Goal: Browse casually

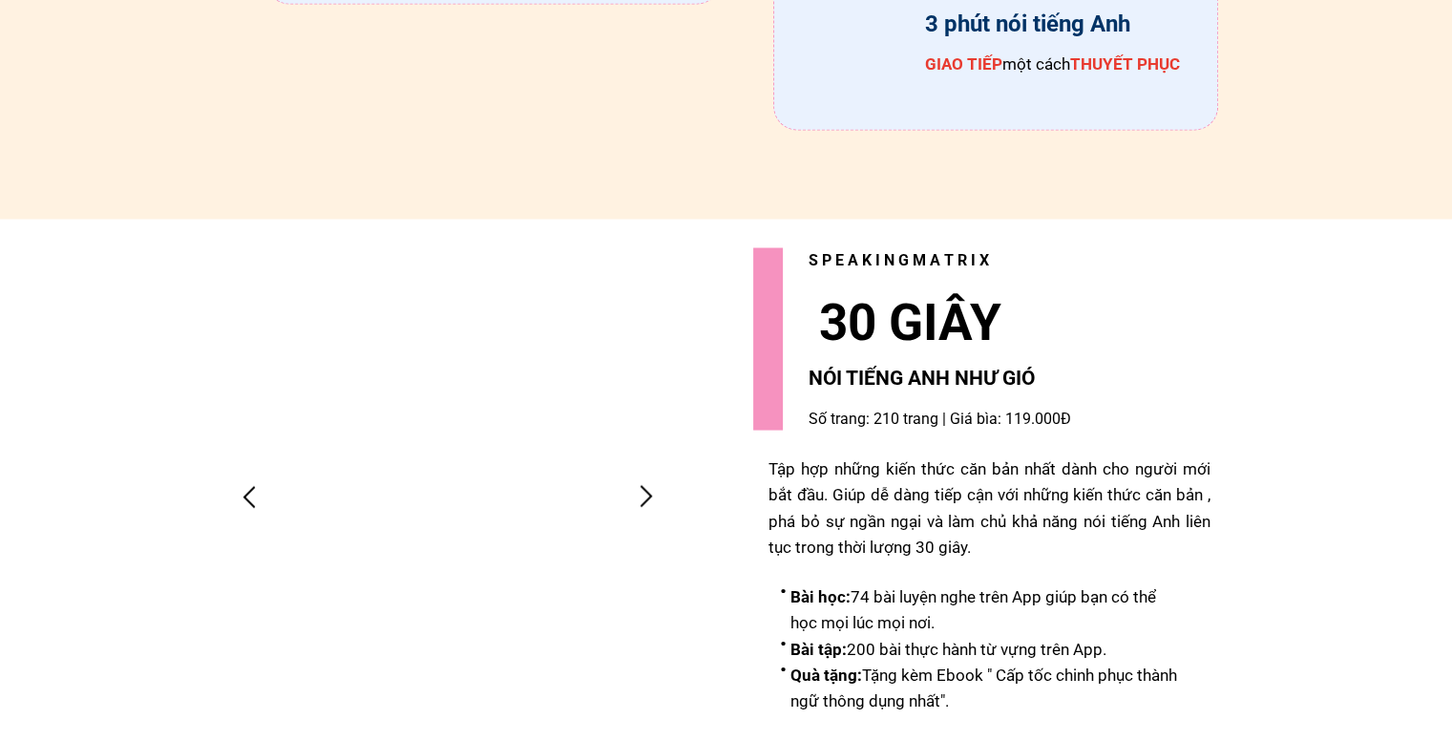
scroll to position [3914, 0]
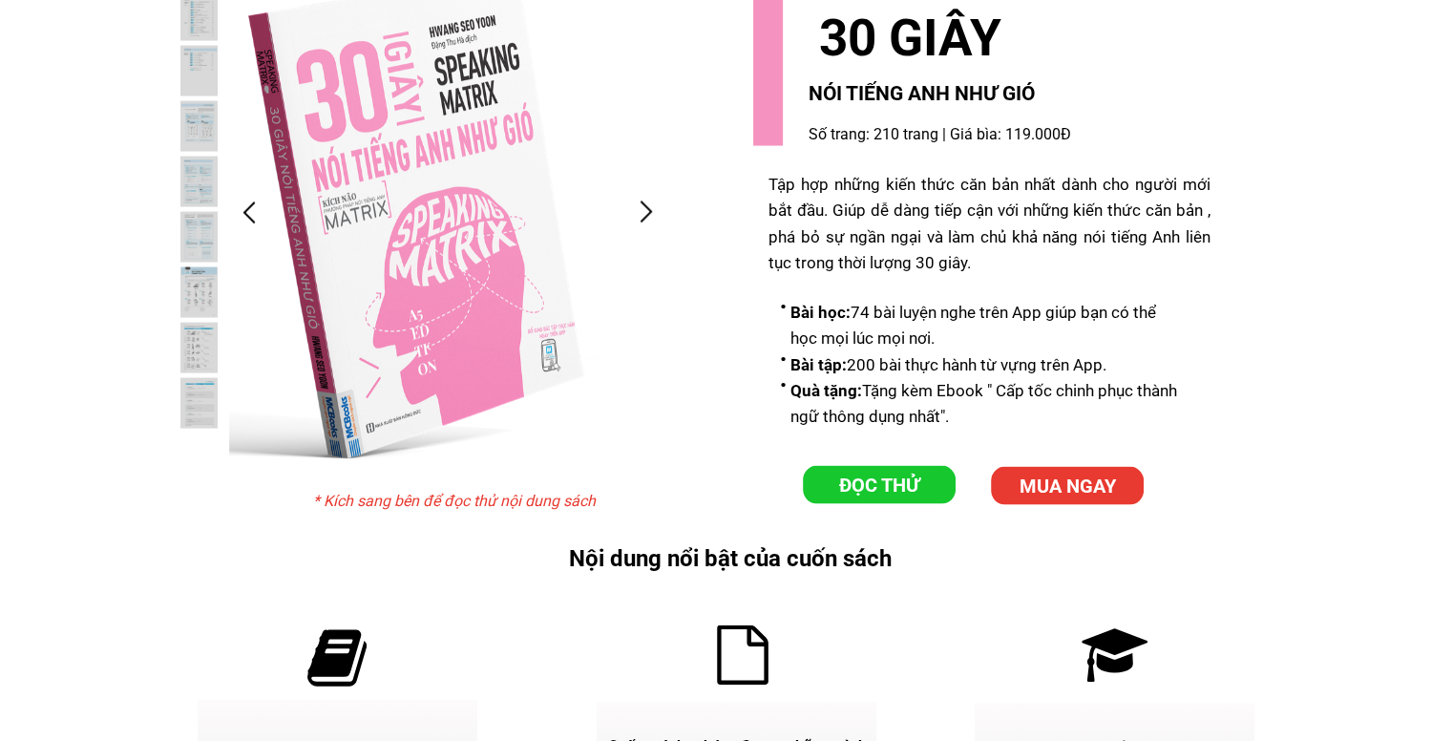
click at [639, 214] on div at bounding box center [646, 212] width 31 height 31
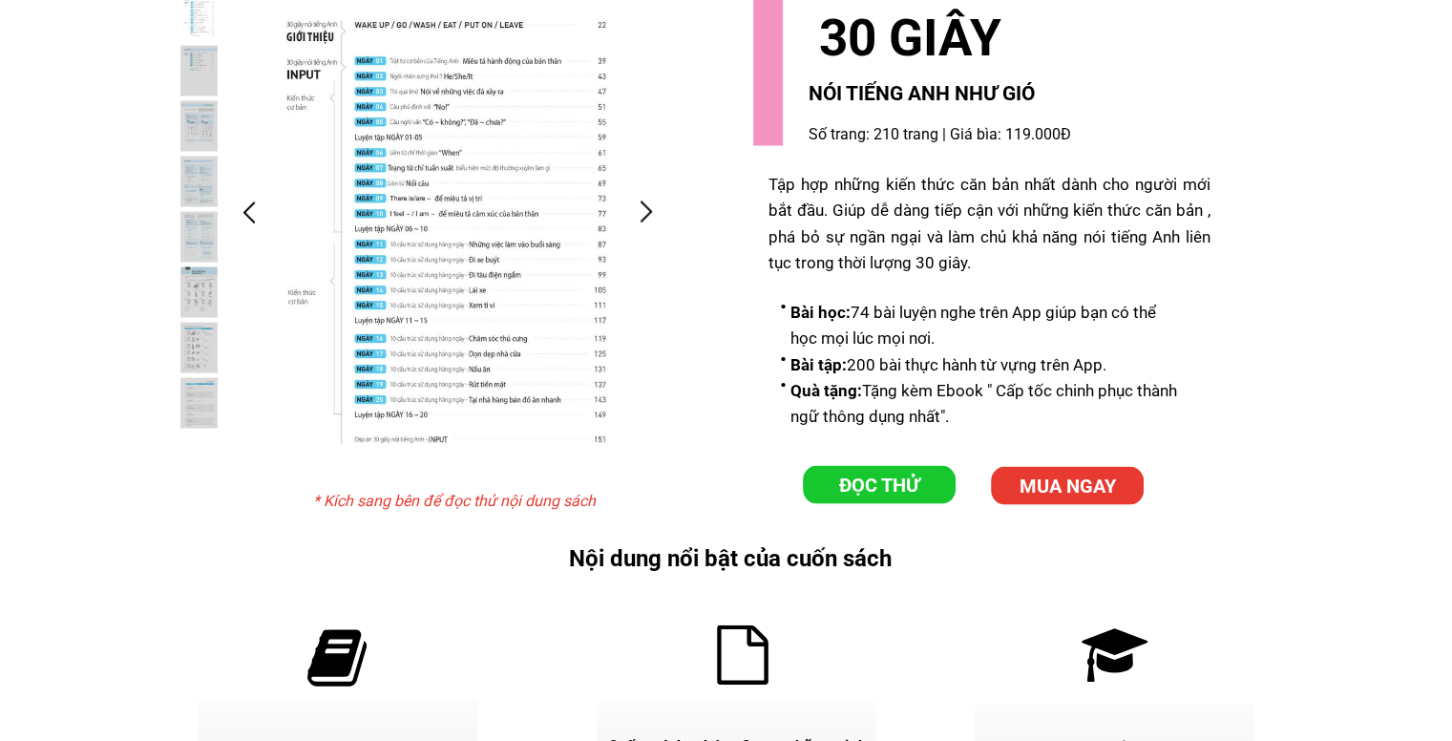
click at [649, 210] on div at bounding box center [646, 212] width 31 height 31
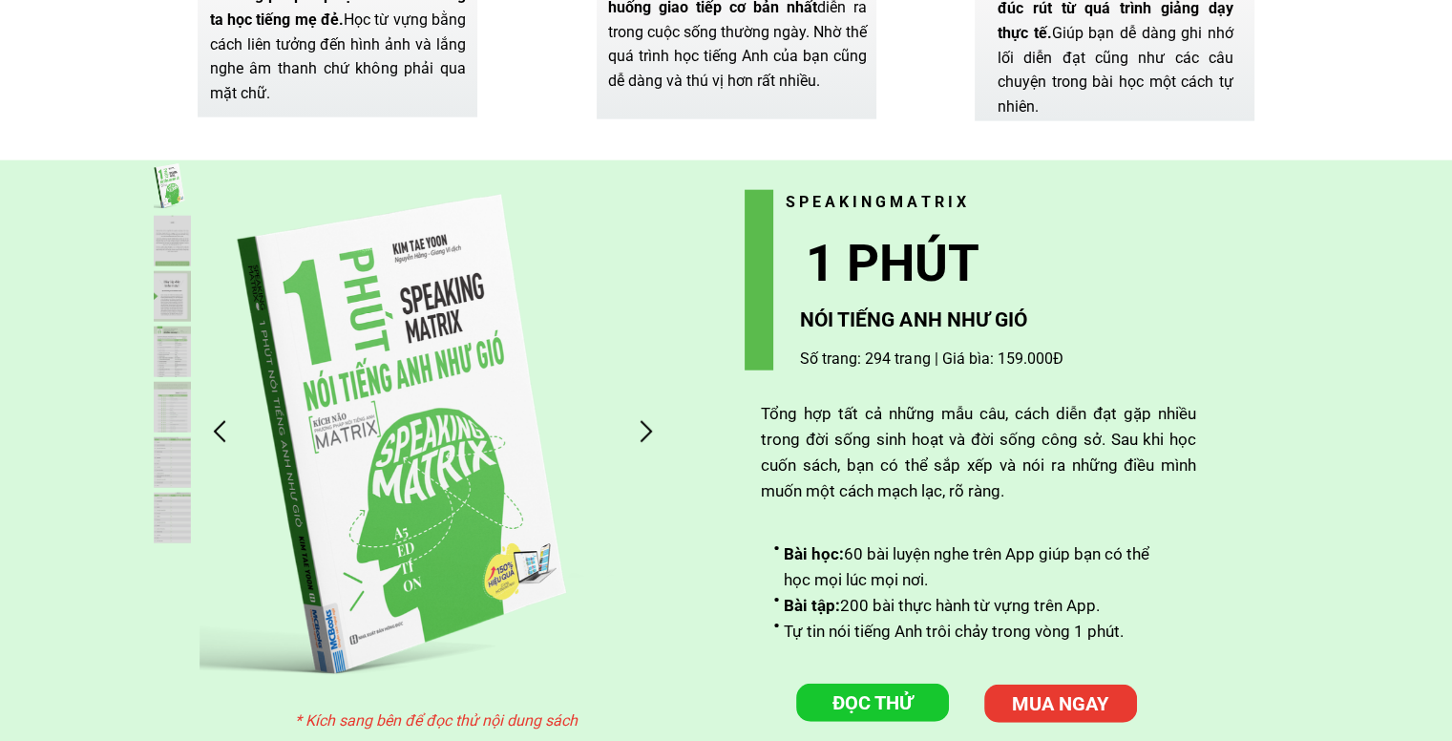
scroll to position [4677, 0]
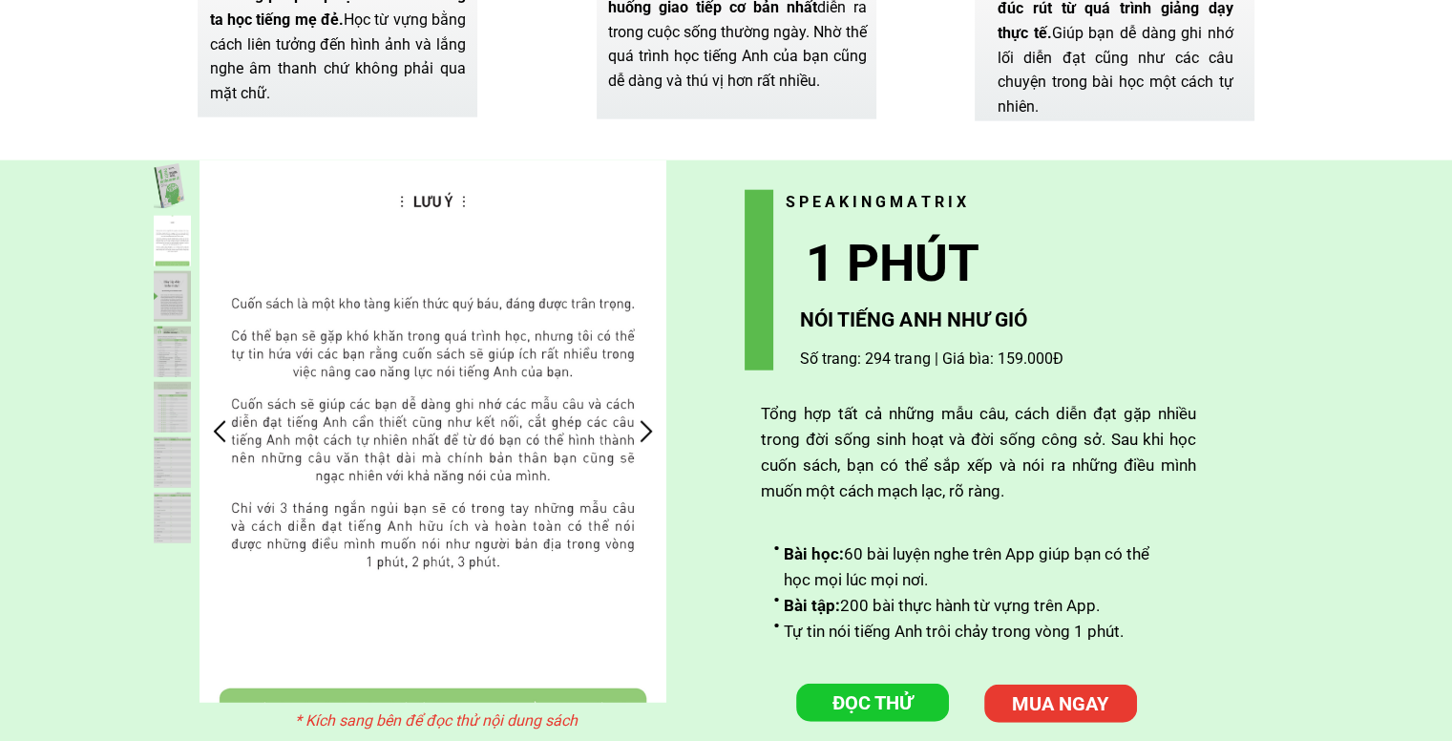
click at [634, 425] on div at bounding box center [645, 430] width 31 height 31
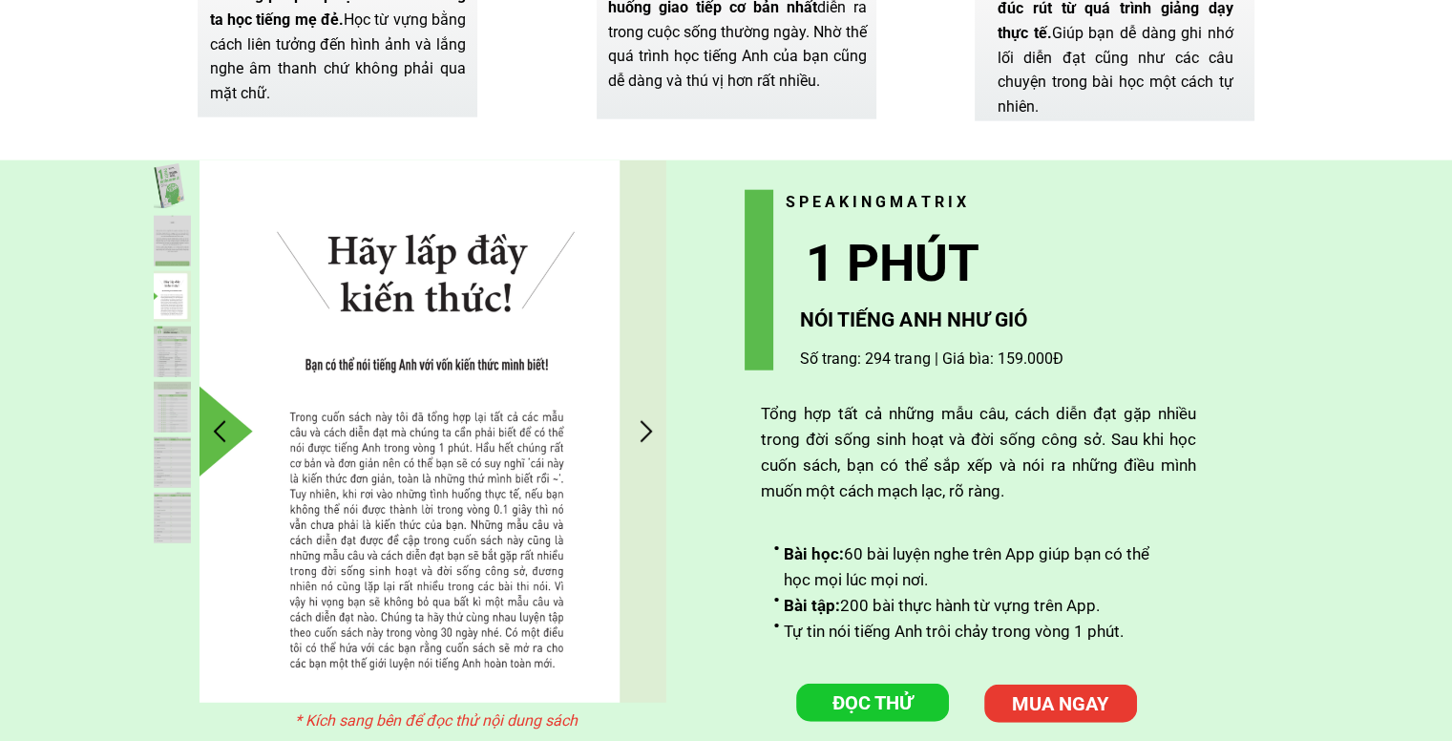
click at [638, 423] on div at bounding box center [645, 430] width 31 height 31
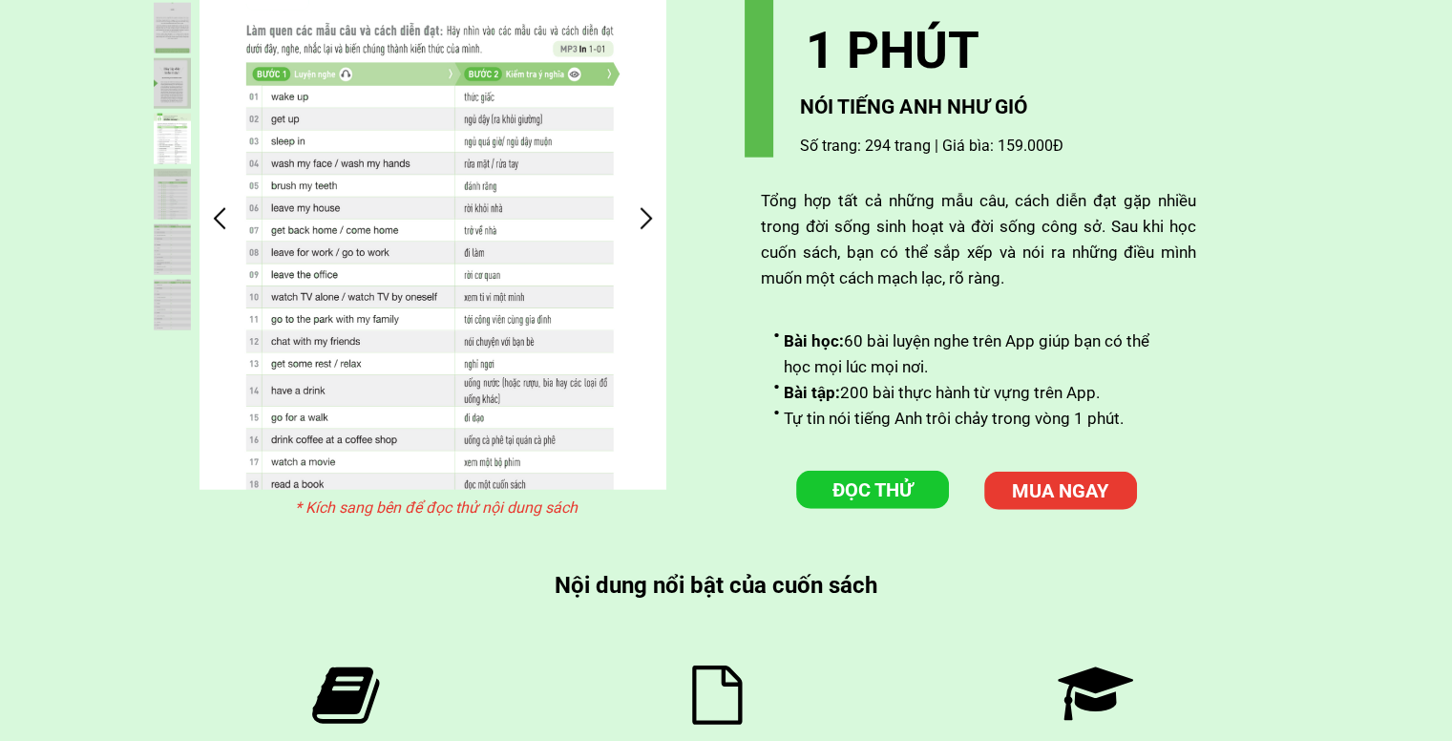
scroll to position [4773, 0]
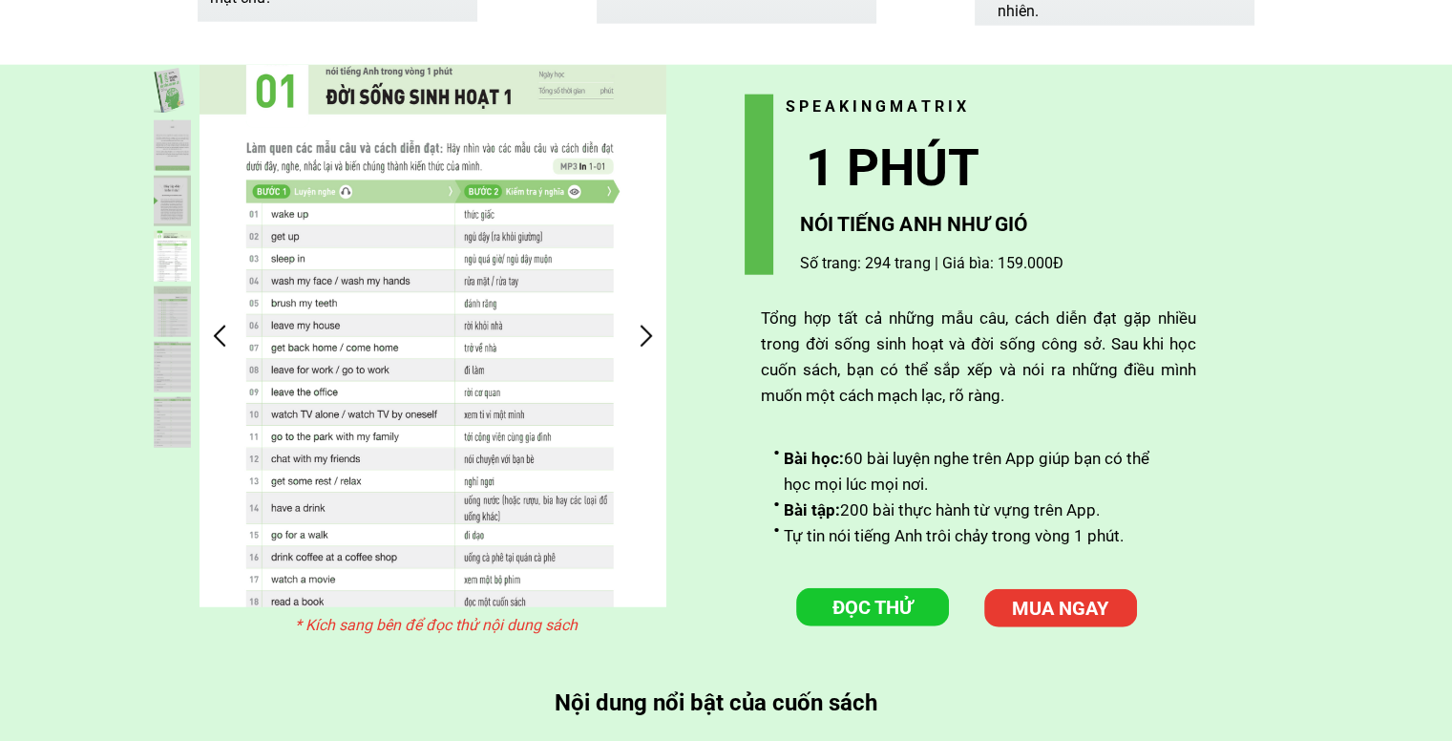
click at [645, 335] on div at bounding box center [645, 335] width 31 height 31
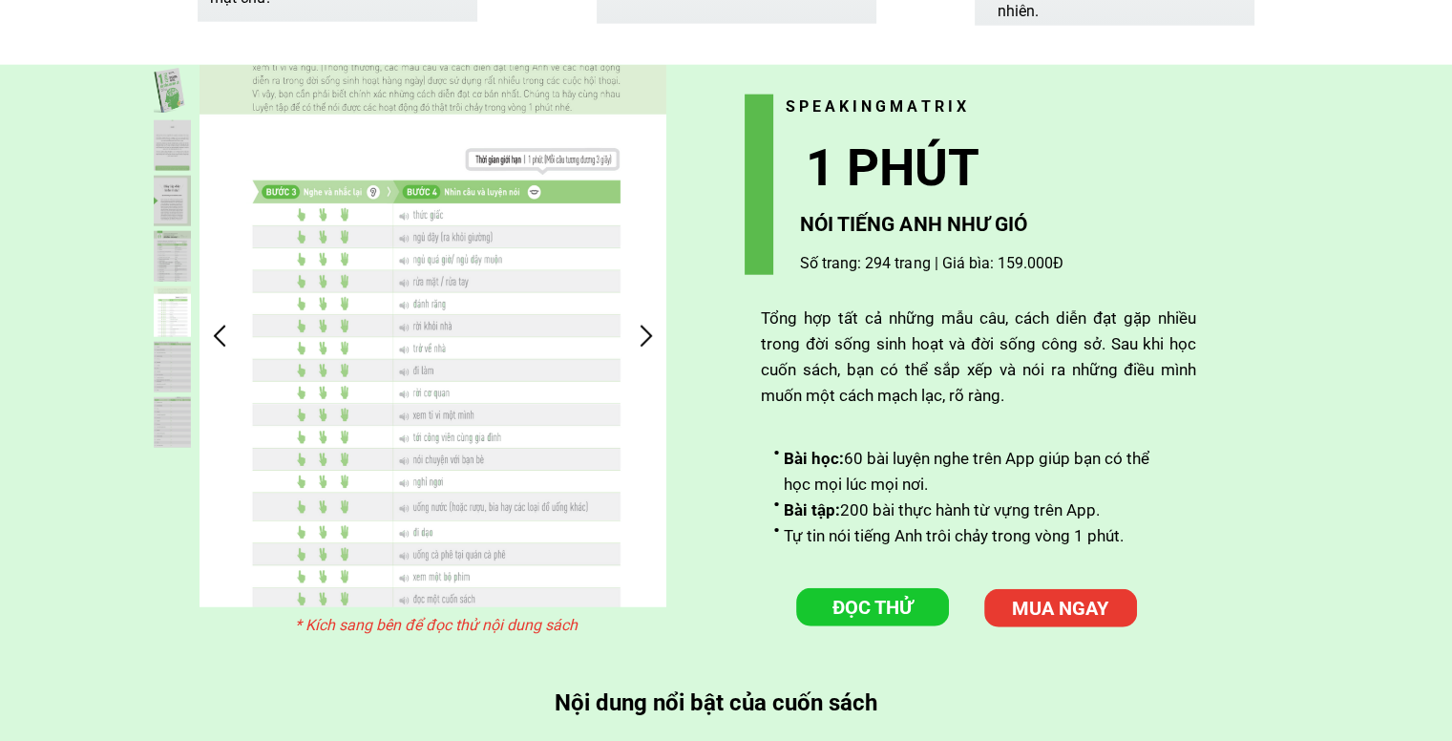
click at [638, 337] on div at bounding box center [645, 335] width 31 height 31
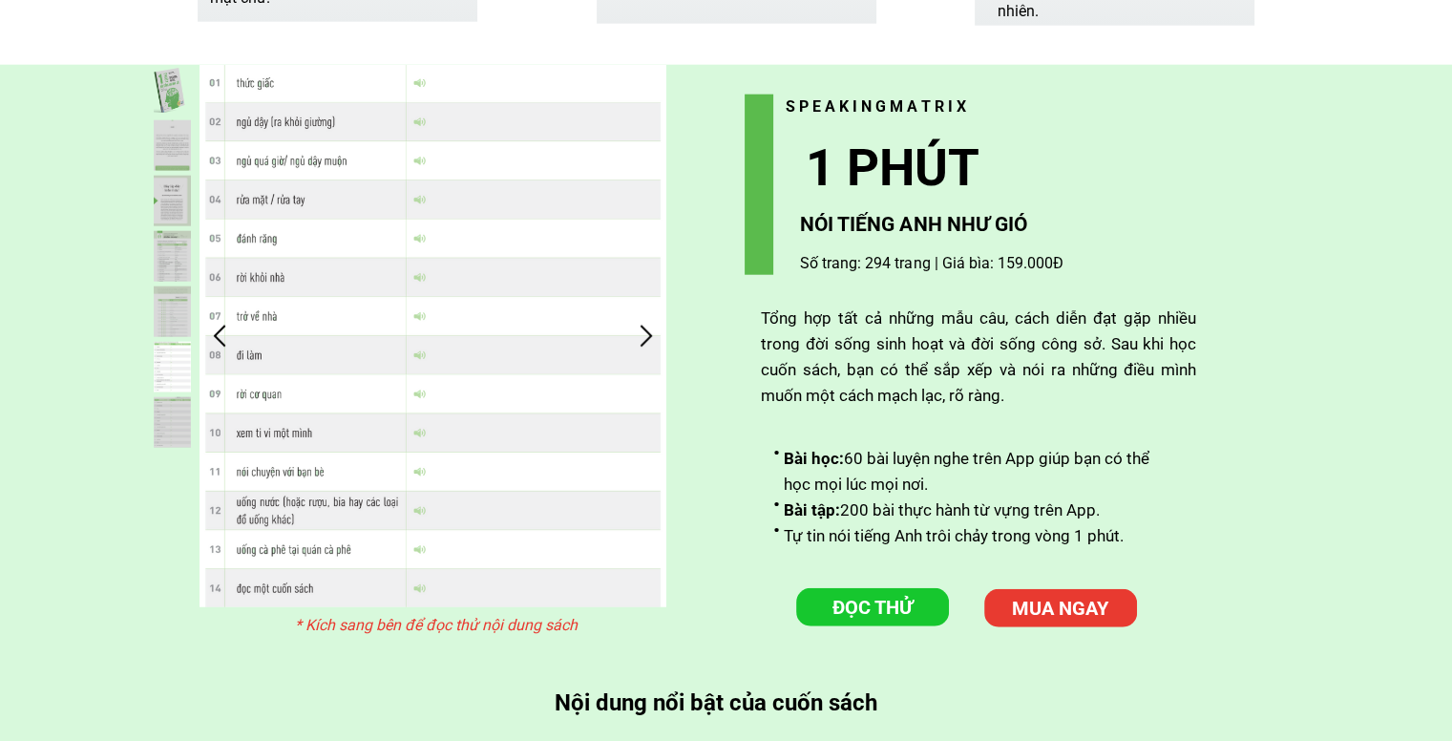
click at [638, 332] on div at bounding box center [645, 335] width 31 height 31
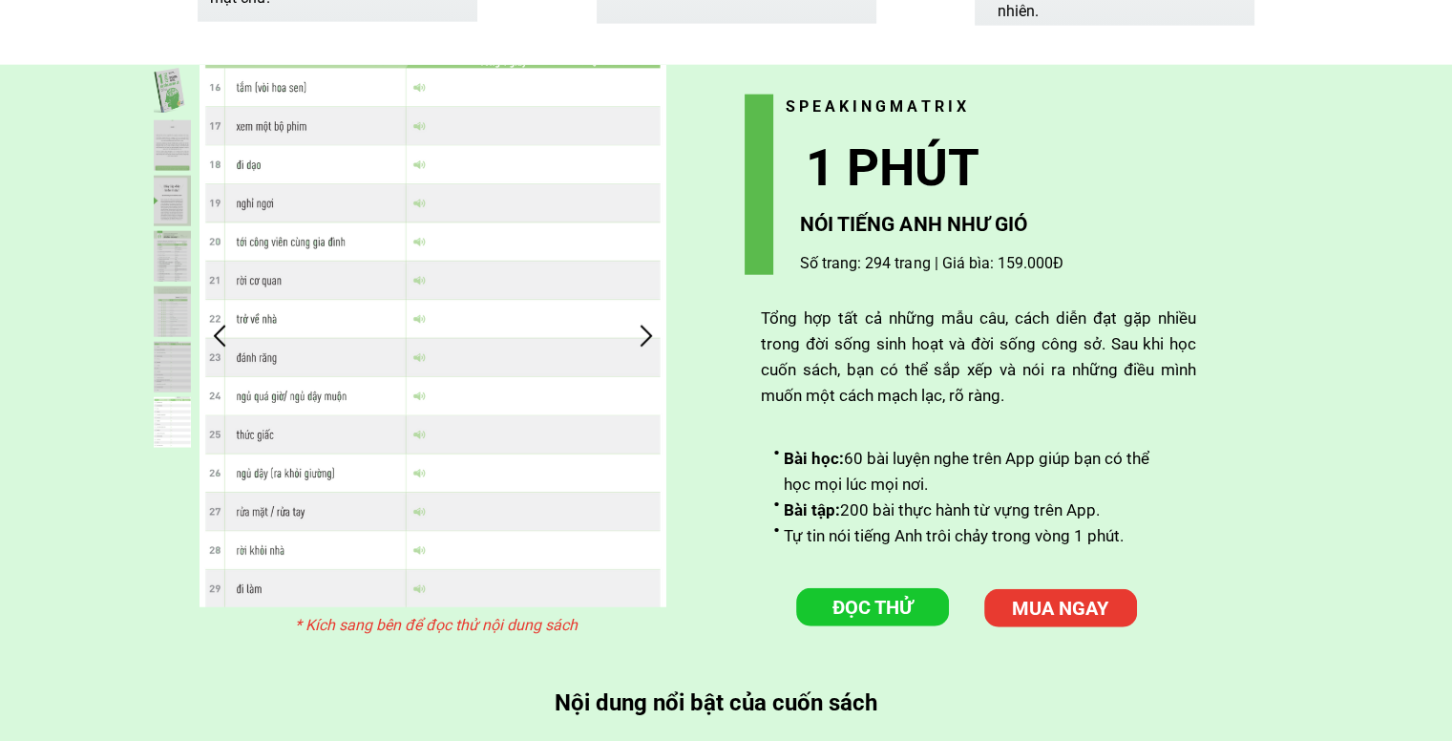
click at [660, 333] on div at bounding box center [645, 335] width 31 height 31
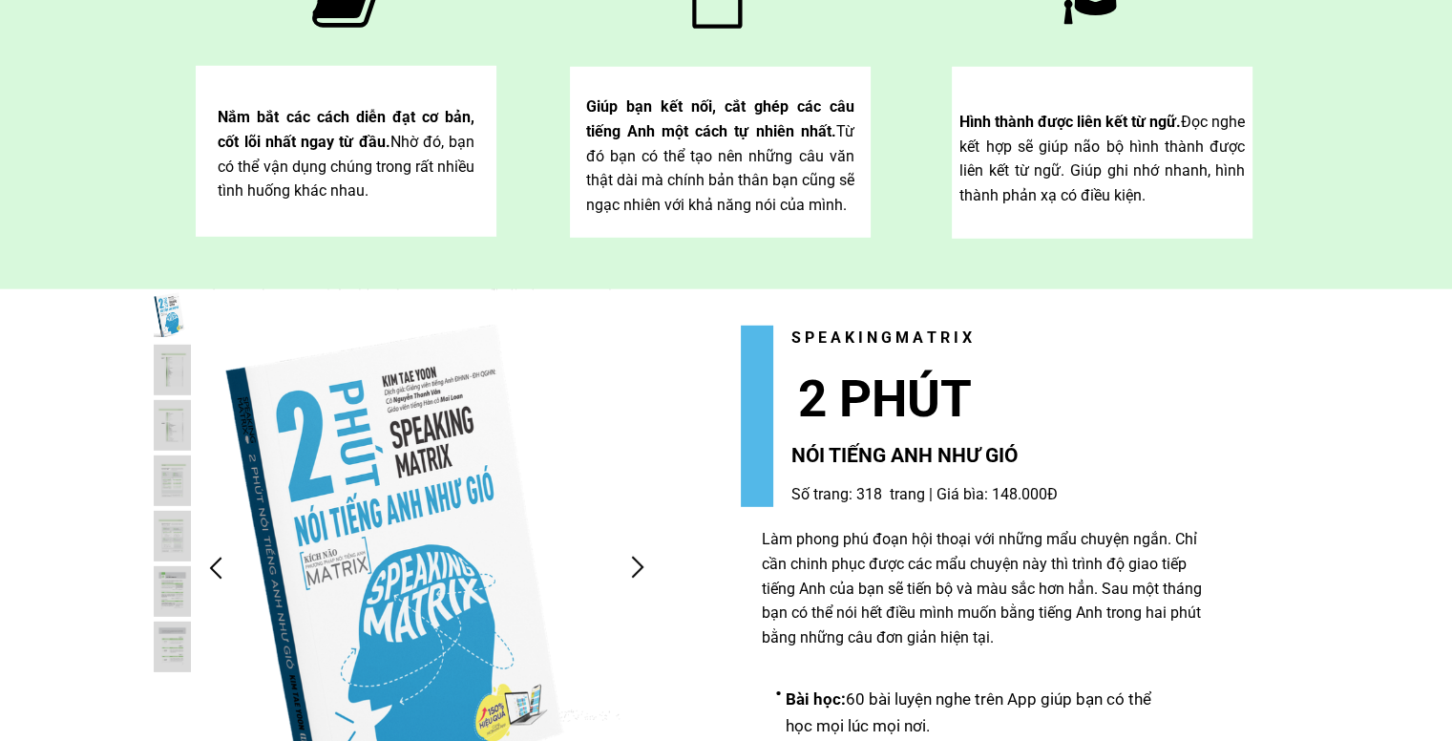
scroll to position [5918, 0]
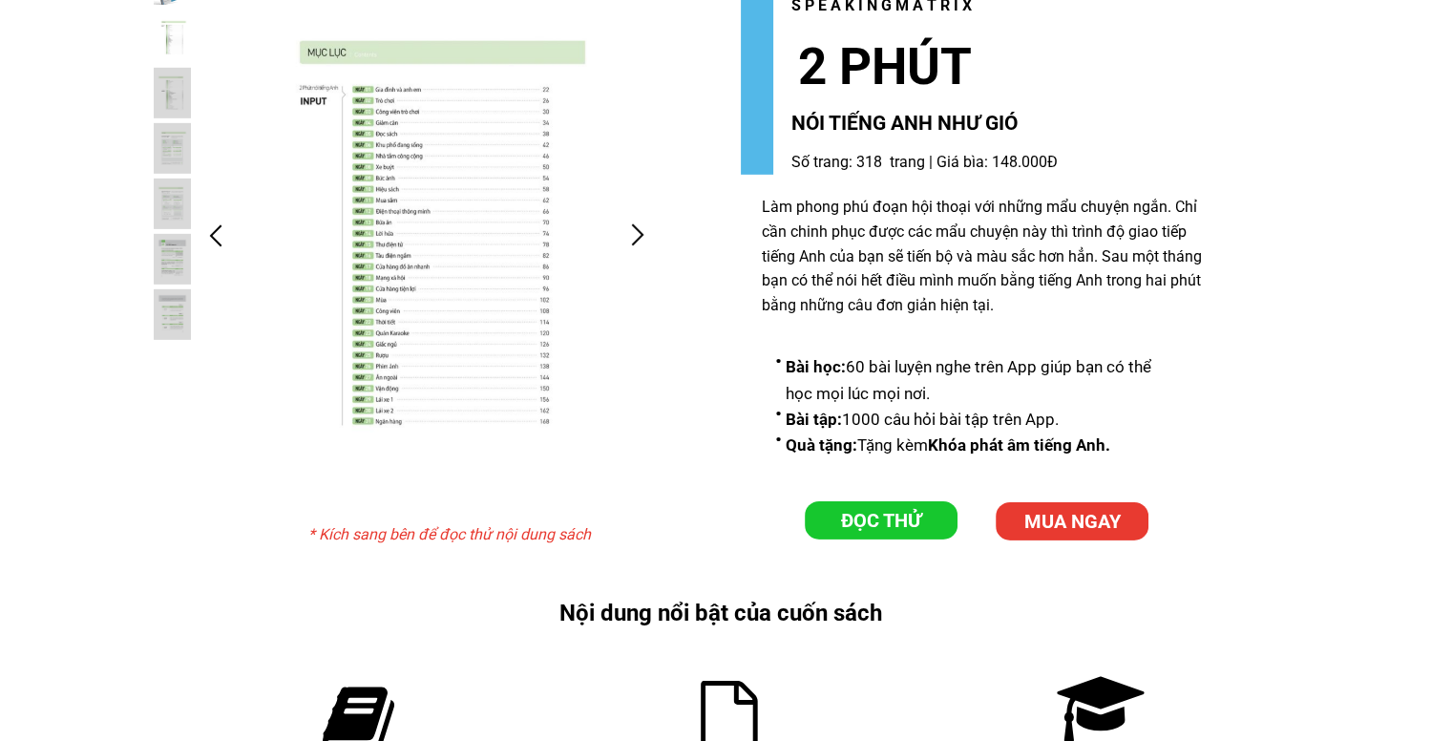
click at [621, 229] on div at bounding box center [636, 235] width 31 height 31
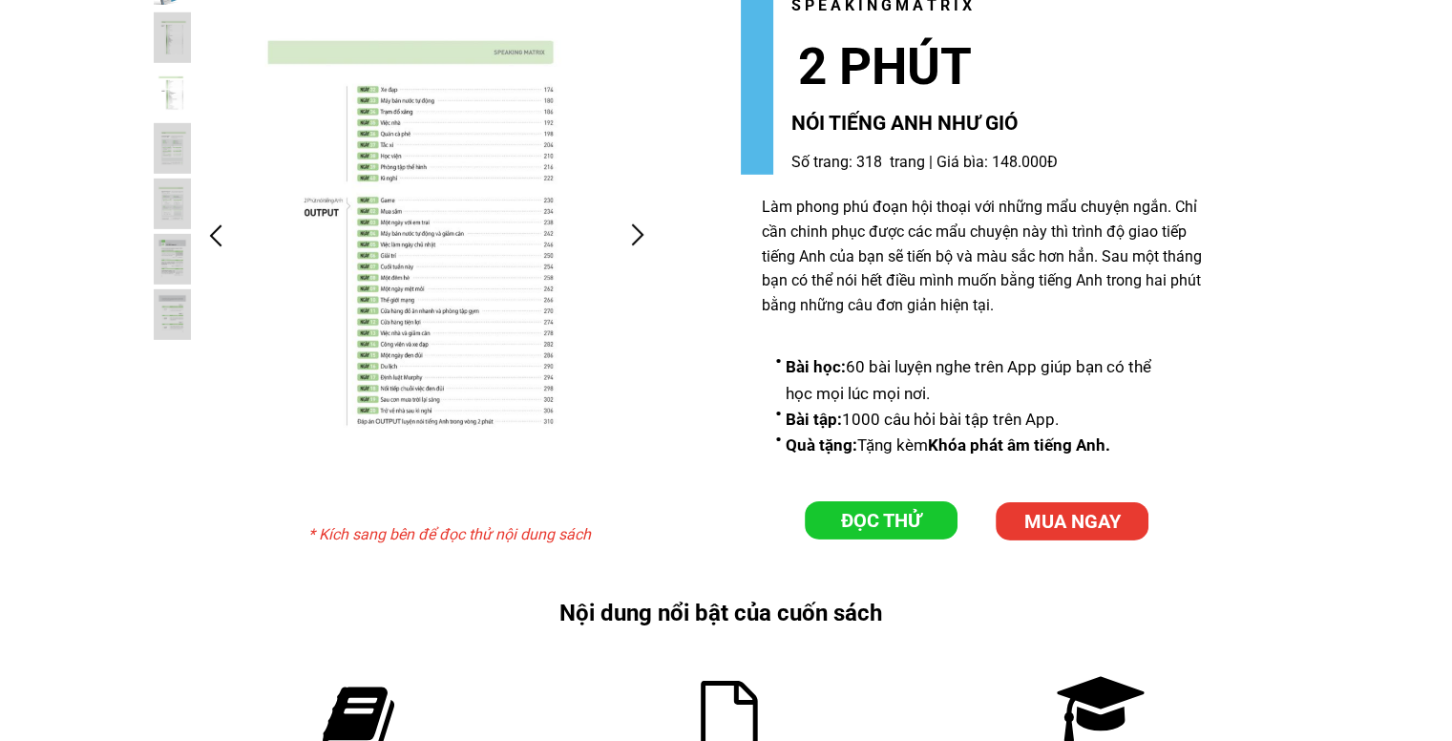
click at [621, 234] on div at bounding box center [636, 235] width 31 height 31
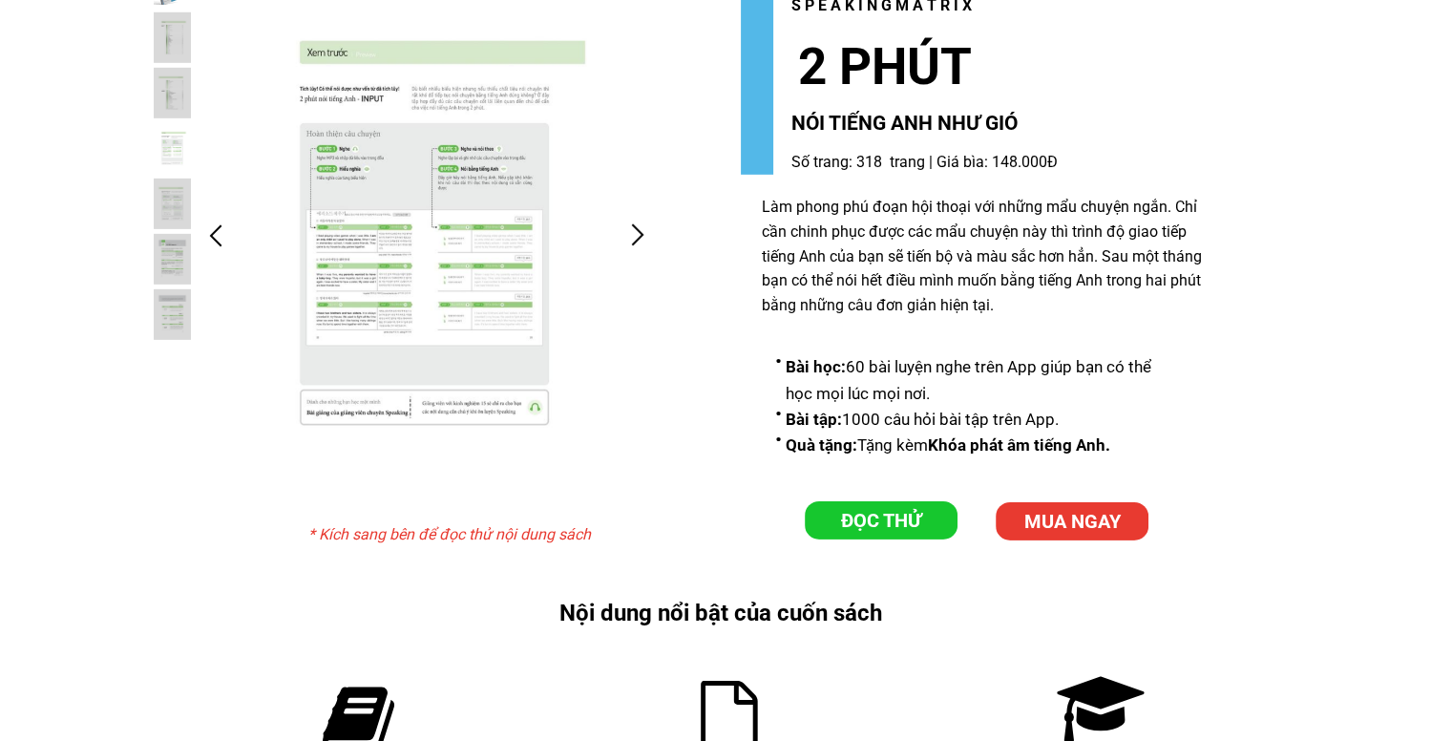
click at [621, 235] on div at bounding box center [636, 235] width 31 height 31
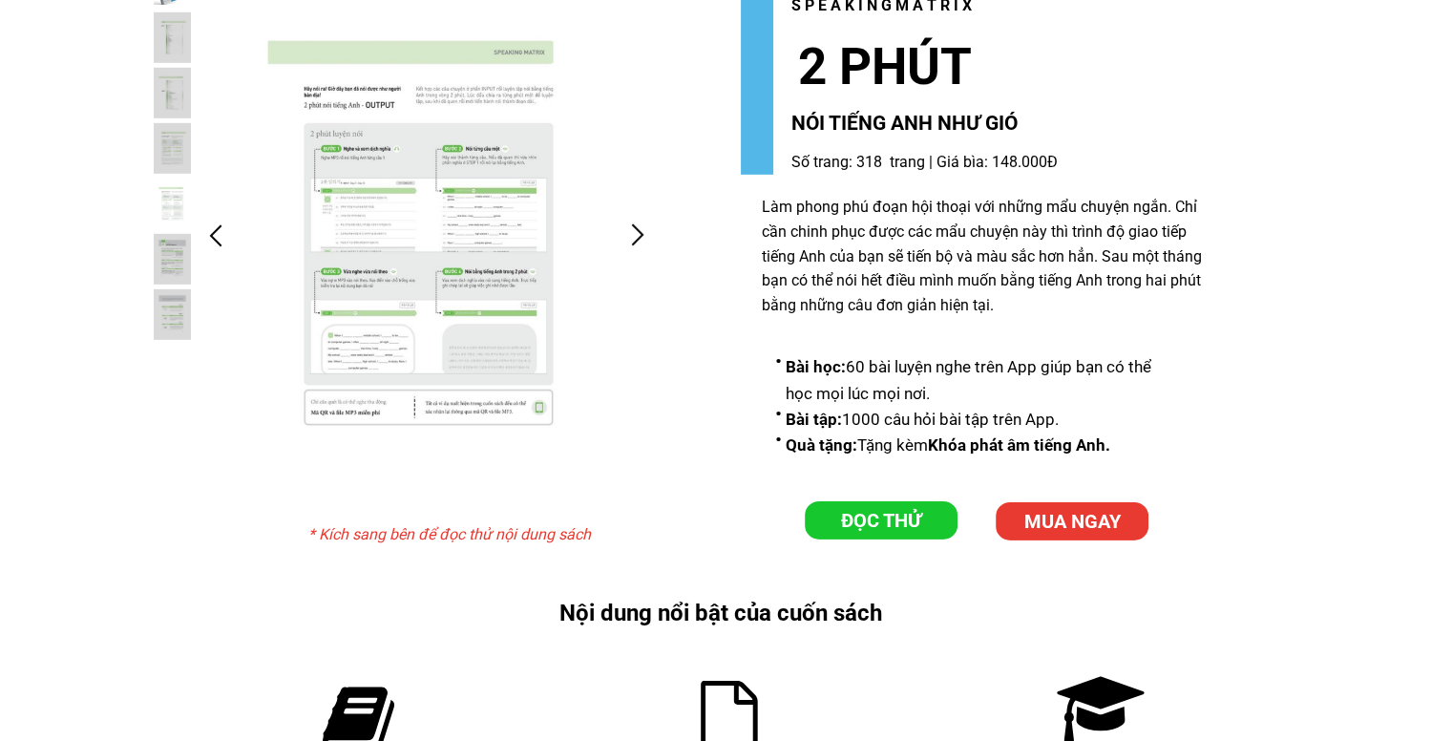
click at [621, 235] on div at bounding box center [636, 235] width 31 height 31
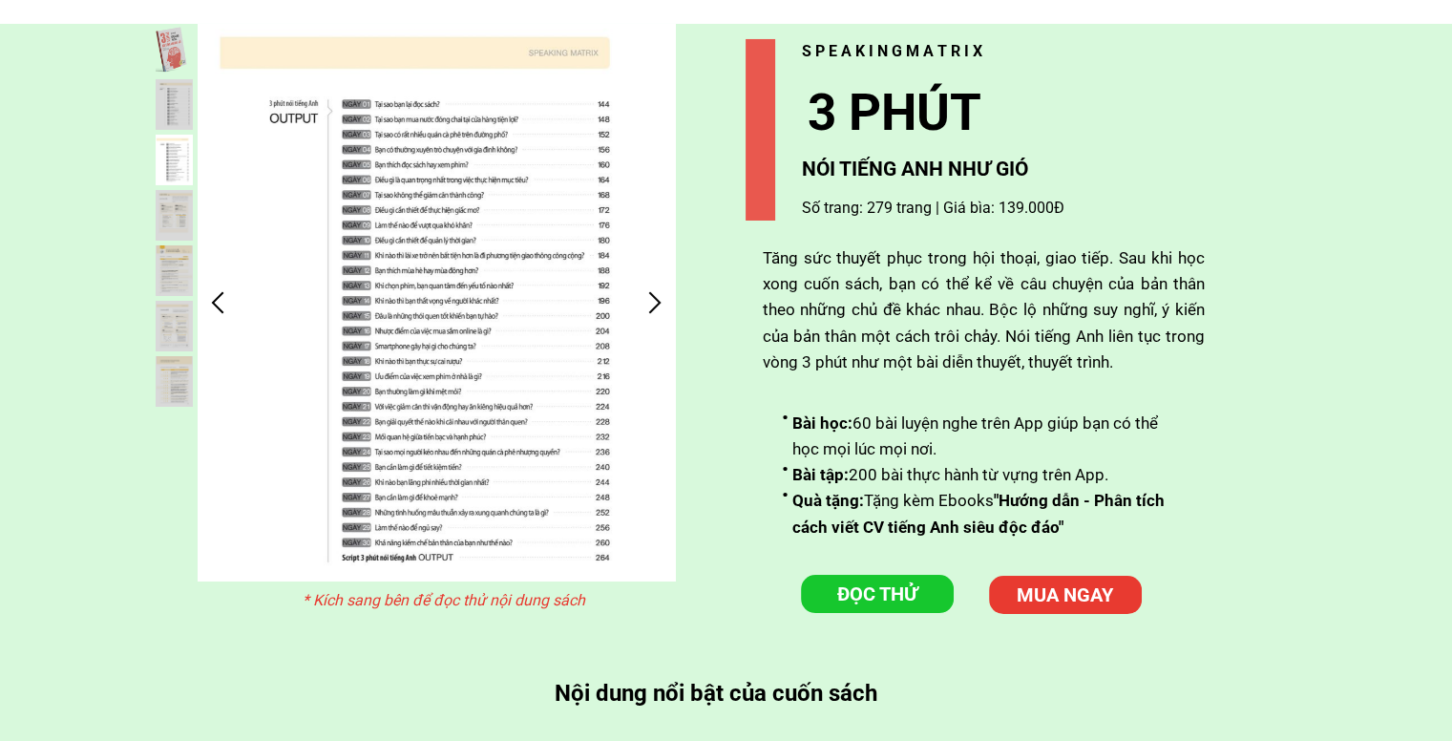
scroll to position [6873, 0]
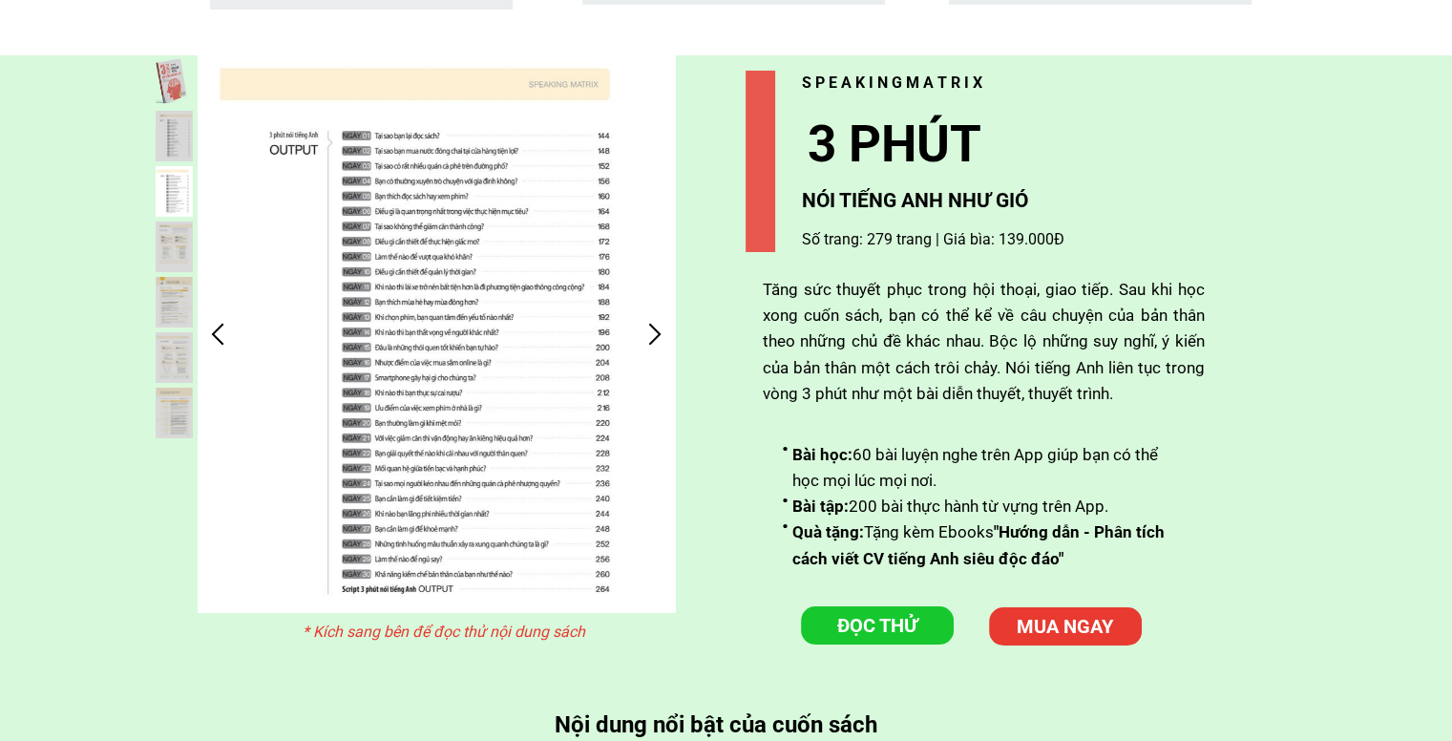
click at [645, 318] on div at bounding box center [655, 333] width 31 height 31
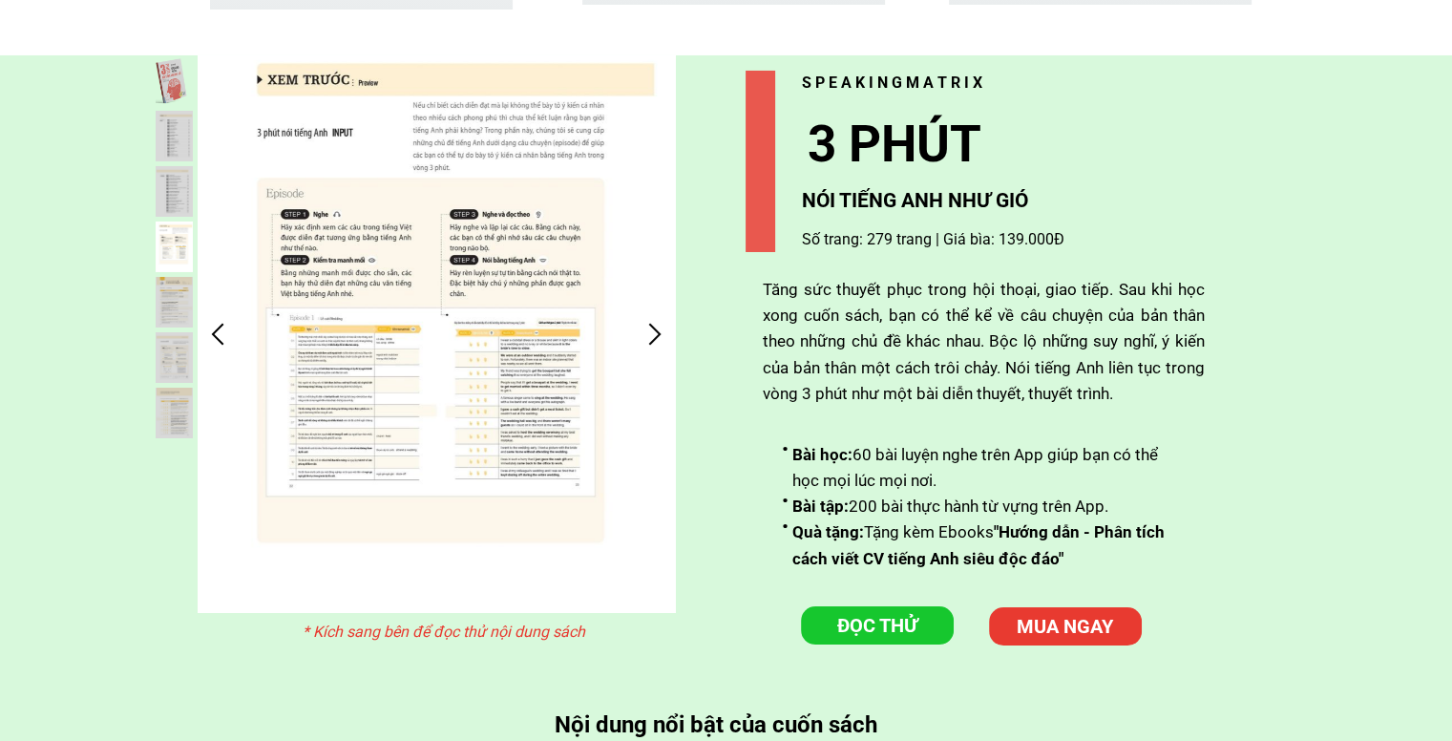
click at [645, 325] on div at bounding box center [655, 333] width 31 height 31
